Goal: Find specific page/section: Find specific page/section

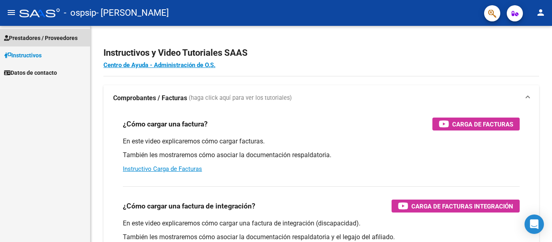
click at [65, 37] on span "Prestadores / Proveedores" at bounding box center [40, 38] width 73 height 9
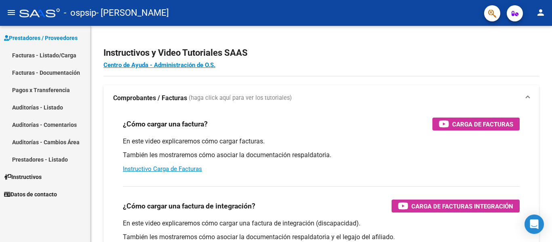
click at [67, 52] on link "Facturas - Listado/Carga" at bounding box center [45, 54] width 90 height 17
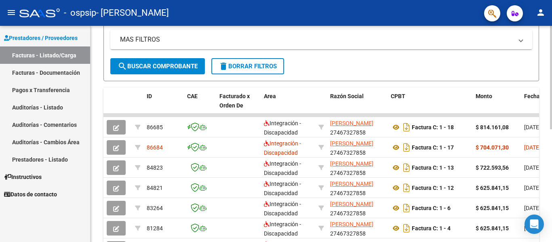
scroll to position [164, 0]
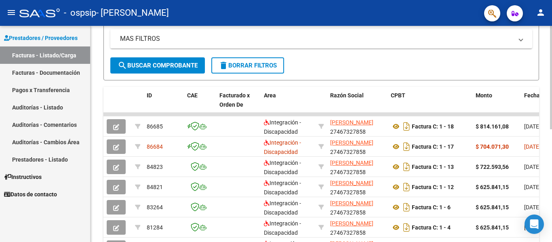
click at [535, 166] on div "Video tutorial PRESTADORES -> Listado de CPBTs Emitidos por Prestadores / Prove…" at bounding box center [321, 84] width 463 height 445
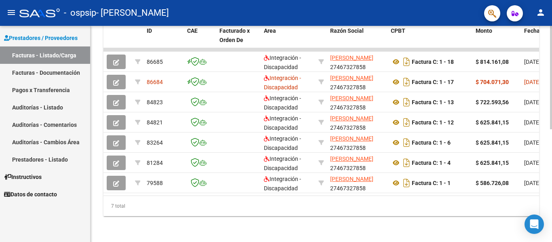
scroll to position [235, 0]
click at [535, 241] on html "menu - ospsip - [PERSON_NAME] person Prestadores / Proveedores Facturas - Lista…" at bounding box center [276, 121] width 552 height 242
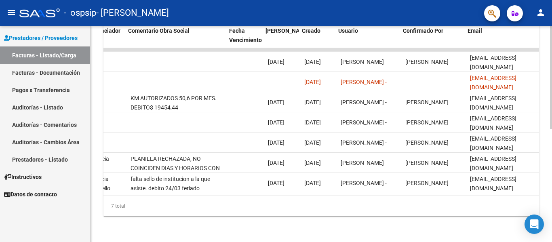
scroll to position [0, 1267]
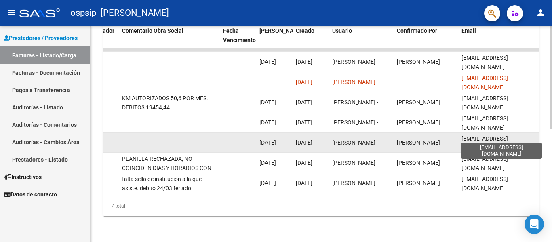
click at [463, 137] on span "[EMAIL_ADDRESS][DOMAIN_NAME]" at bounding box center [484, 143] width 46 height 16
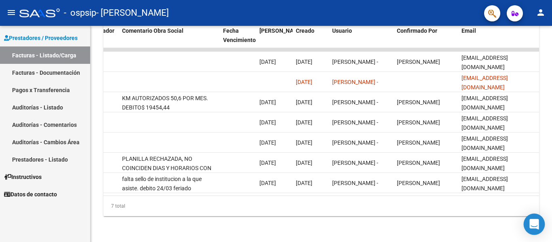
click at [530, 222] on icon "Open Intercom Messenger" at bounding box center [534, 224] width 10 height 10
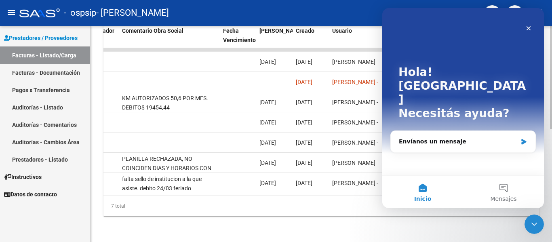
scroll to position [0, 0]
click at [282, 212] on div "7 total" at bounding box center [320, 206] width 435 height 20
click at [526, 27] on icon "Cerrar" at bounding box center [528, 28] width 6 height 6
